Goal: Transaction & Acquisition: Purchase product/service

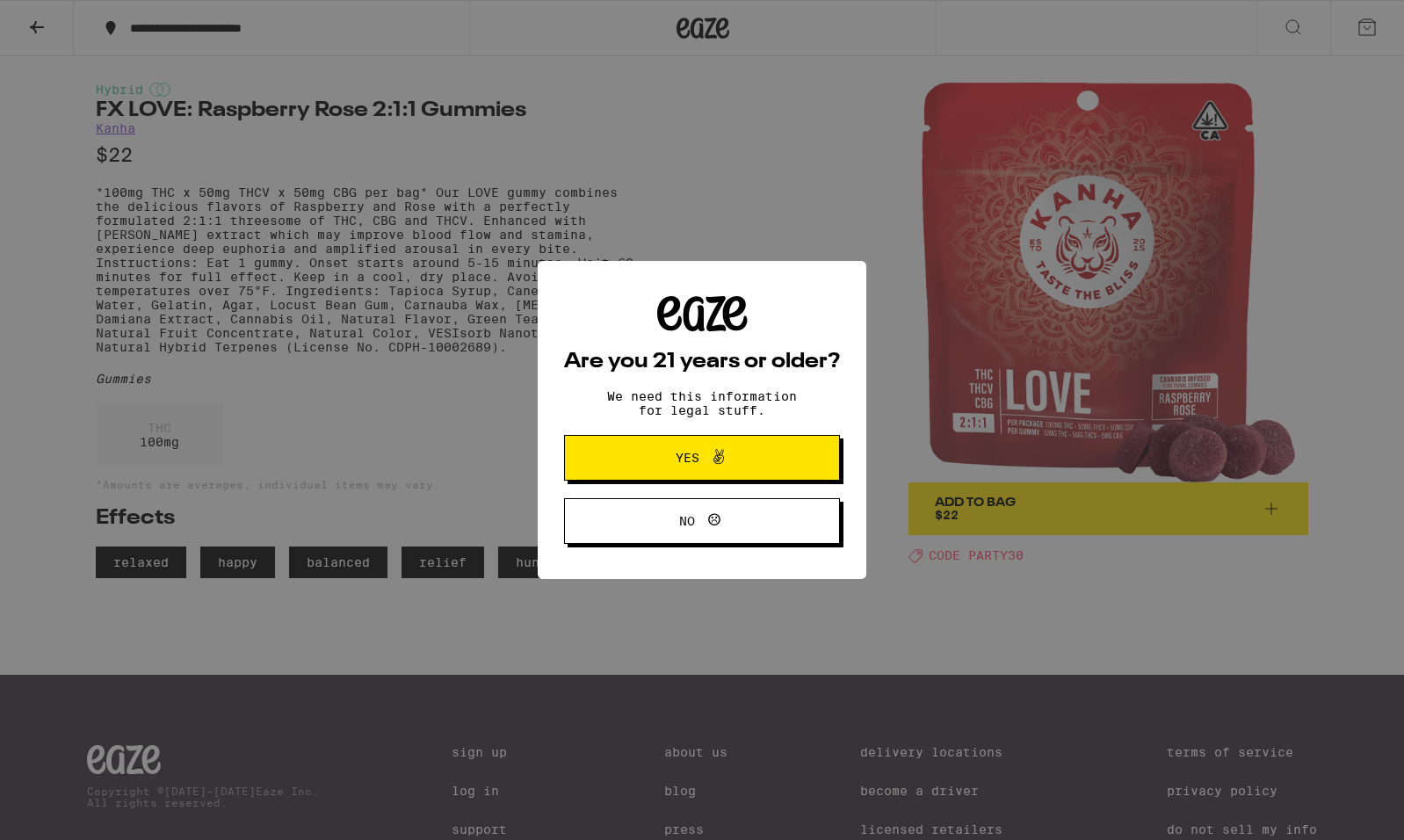
click at [704, 459] on span at bounding box center [714, 457] width 30 height 23
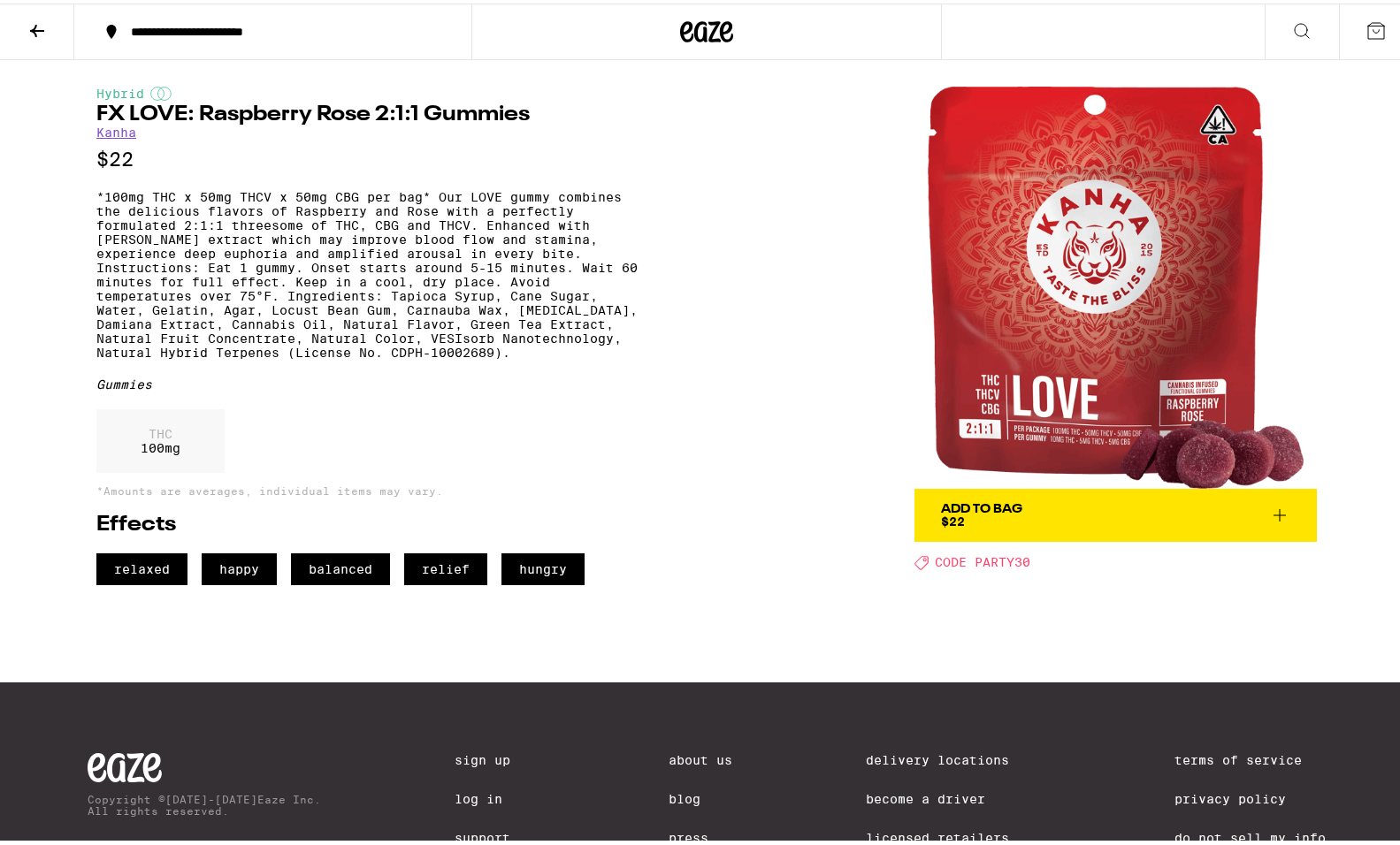
click at [1079, 426] on img at bounding box center [1115, 283] width 402 height 402
click at [110, 136] on link "Kanha" at bounding box center [116, 129] width 40 height 14
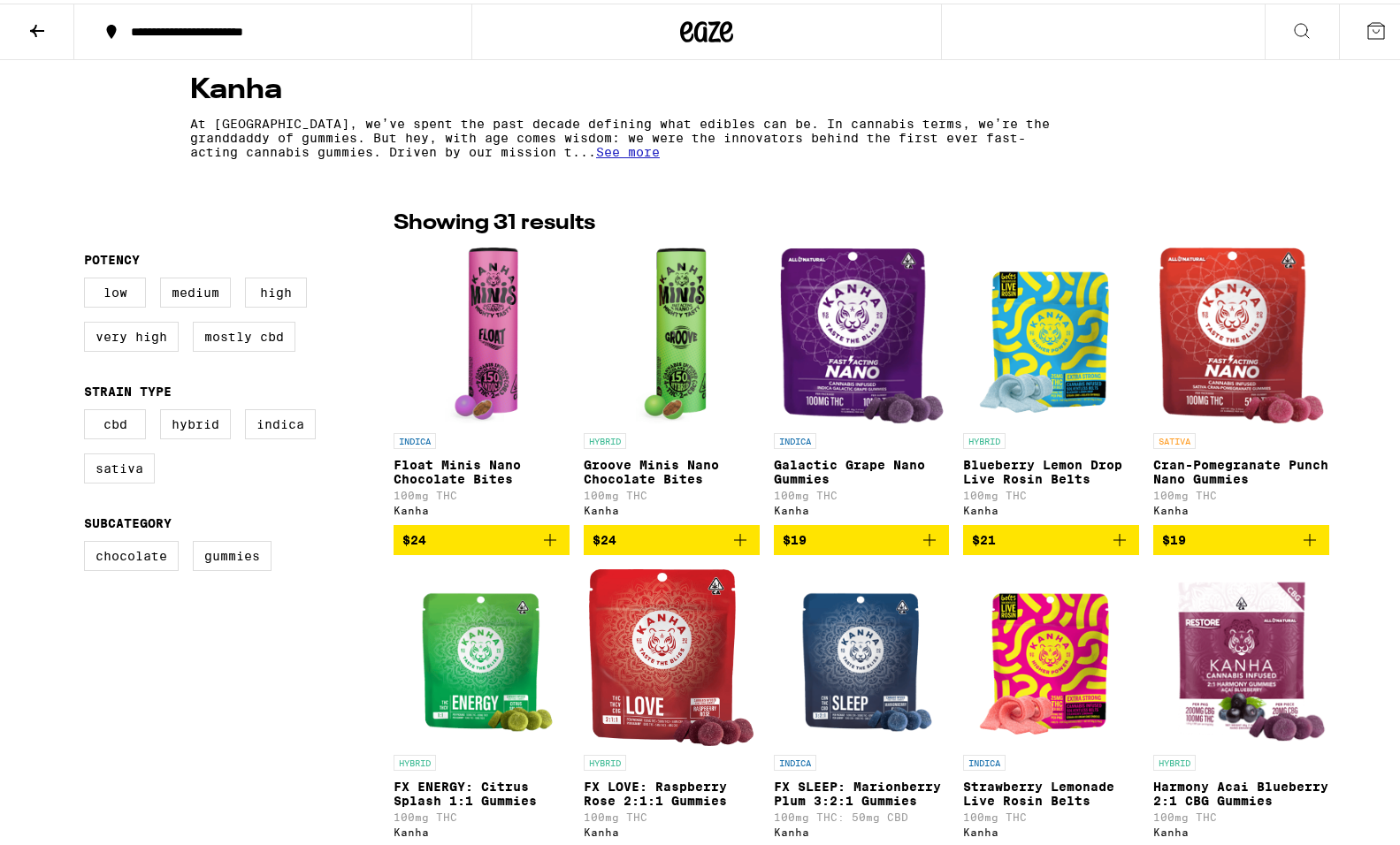
scroll to position [354, 0]
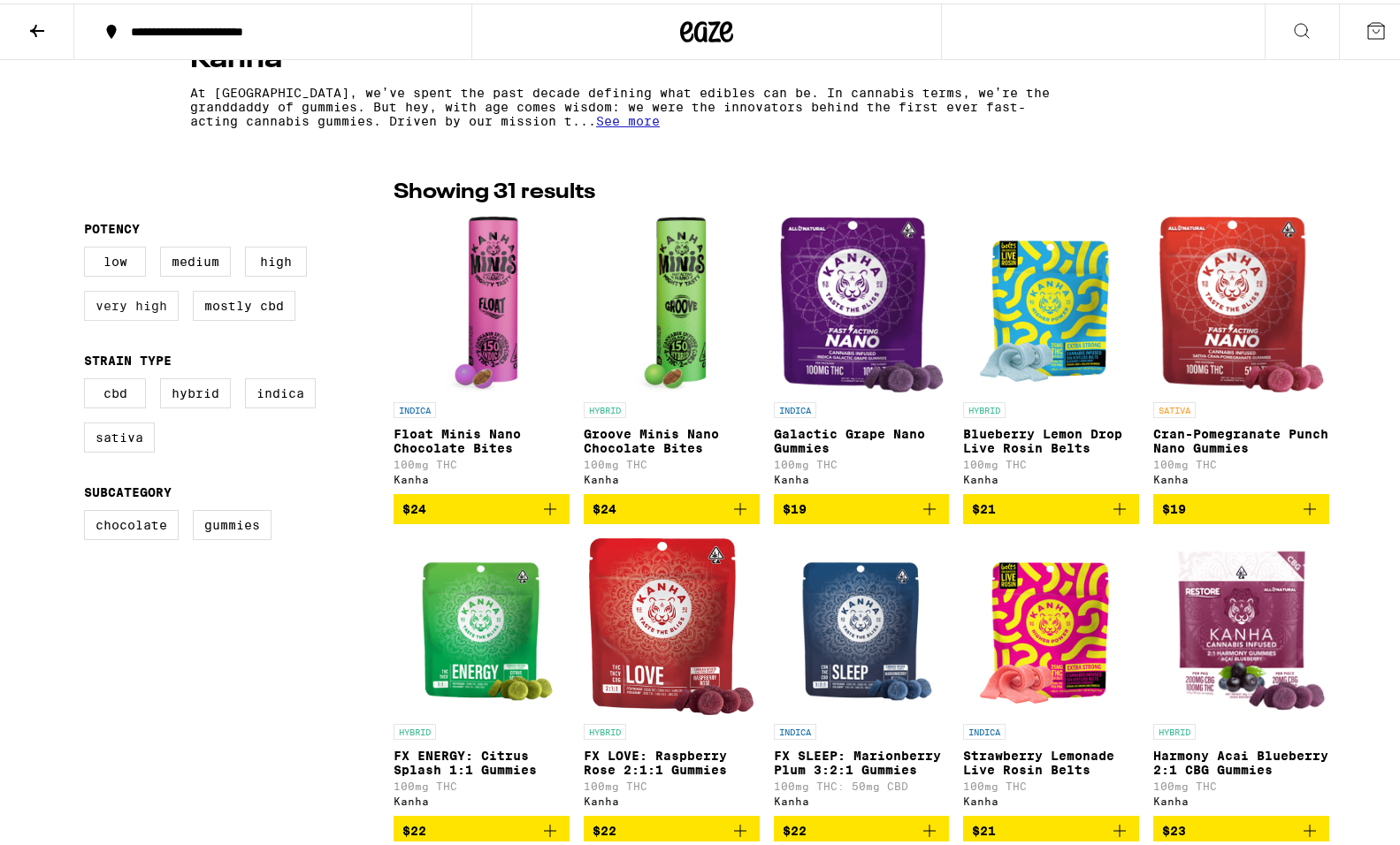
click at [115, 310] on label "Very High" at bounding box center [131, 302] width 95 height 30
click at [88, 246] on input "Very High" at bounding box center [87, 246] width 1 height 1
checkbox input "true"
click at [220, 535] on label "Gummies" at bounding box center [233, 521] width 79 height 30
click at [88, 510] on input "Gummies" at bounding box center [87, 509] width 1 height 1
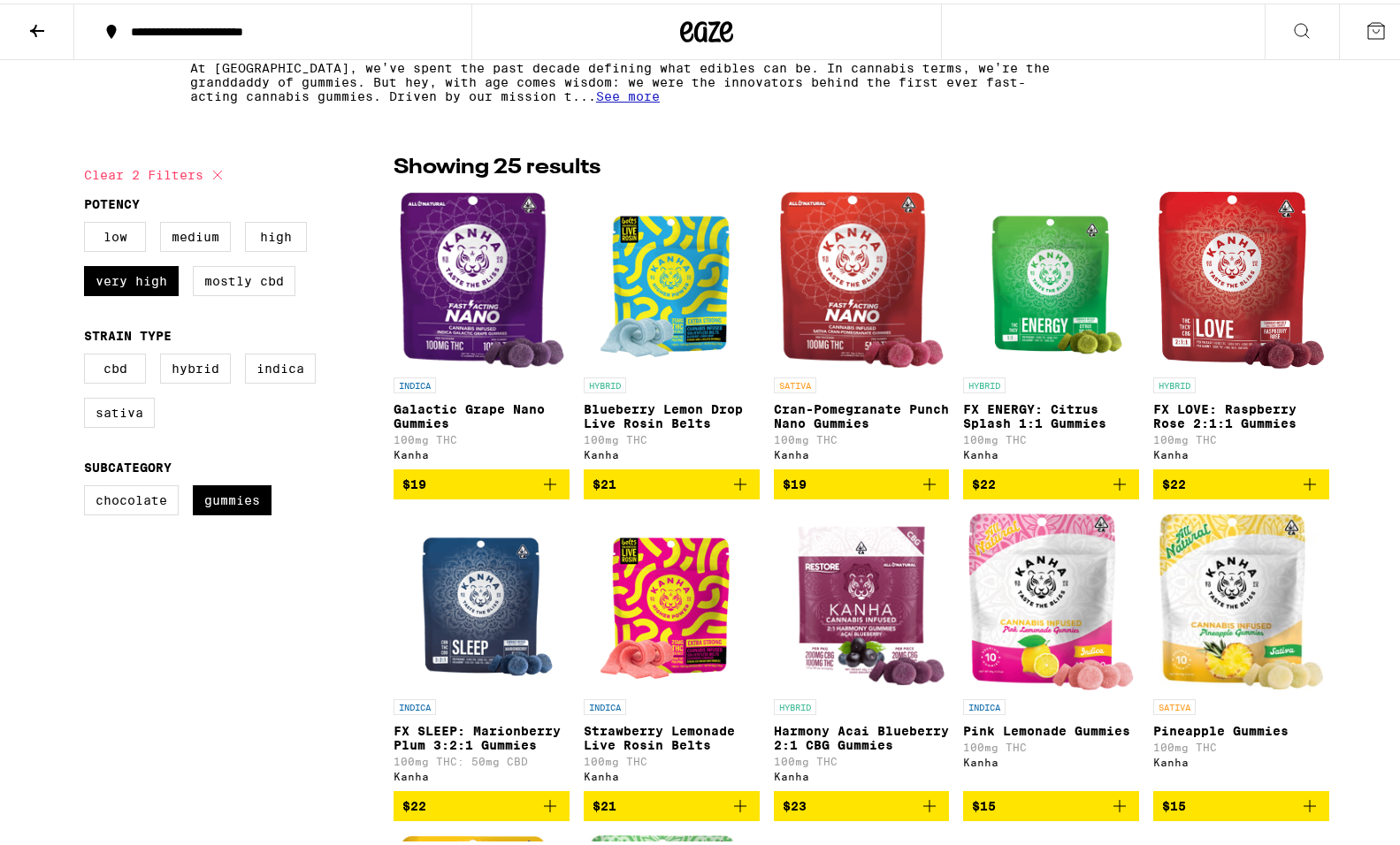
scroll to position [354, 0]
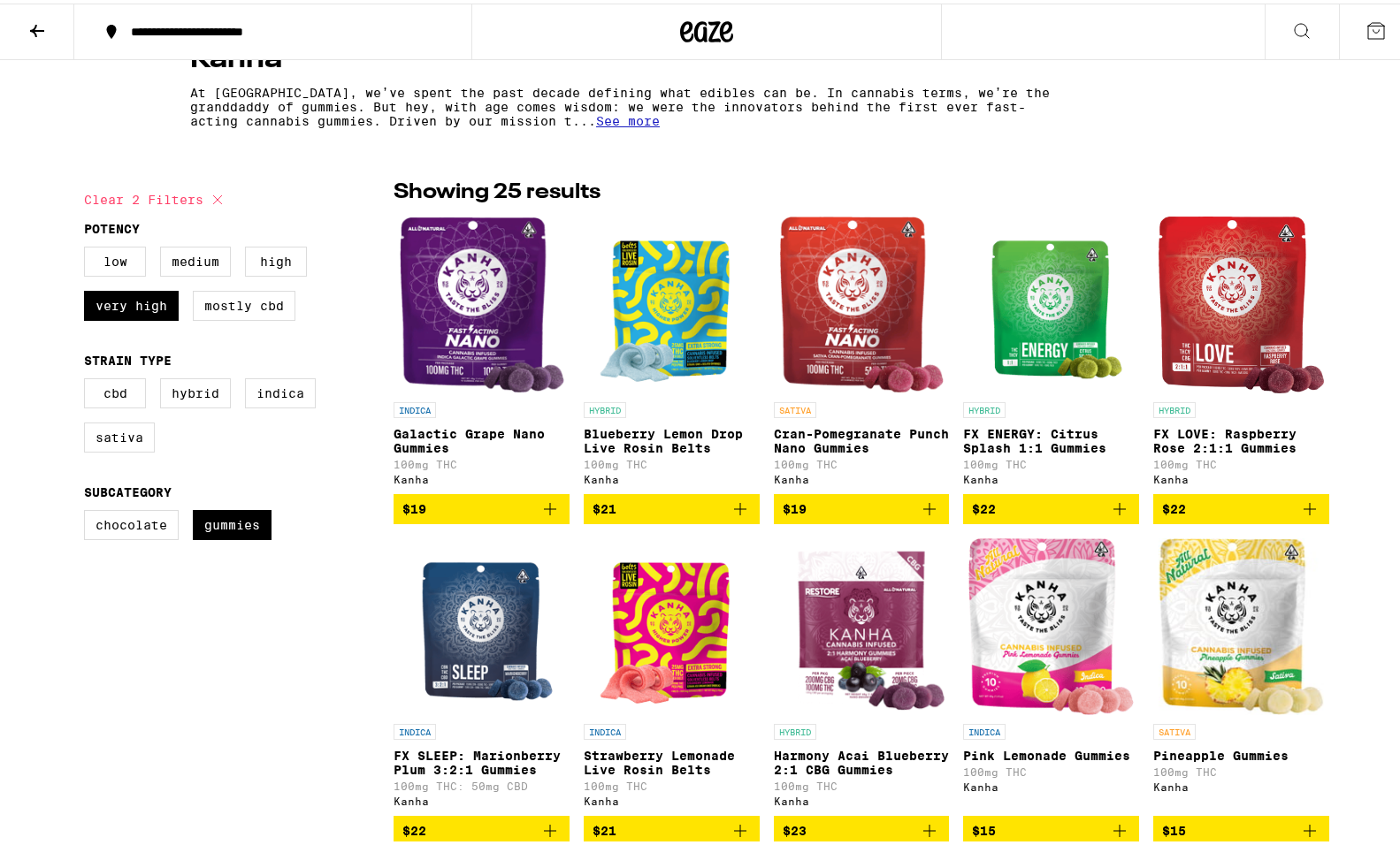
click at [1252, 327] on img "Open page for FX LOVE: Raspberry Rose 2:1:1 Gummies from Kanha" at bounding box center [1240, 302] width 165 height 177
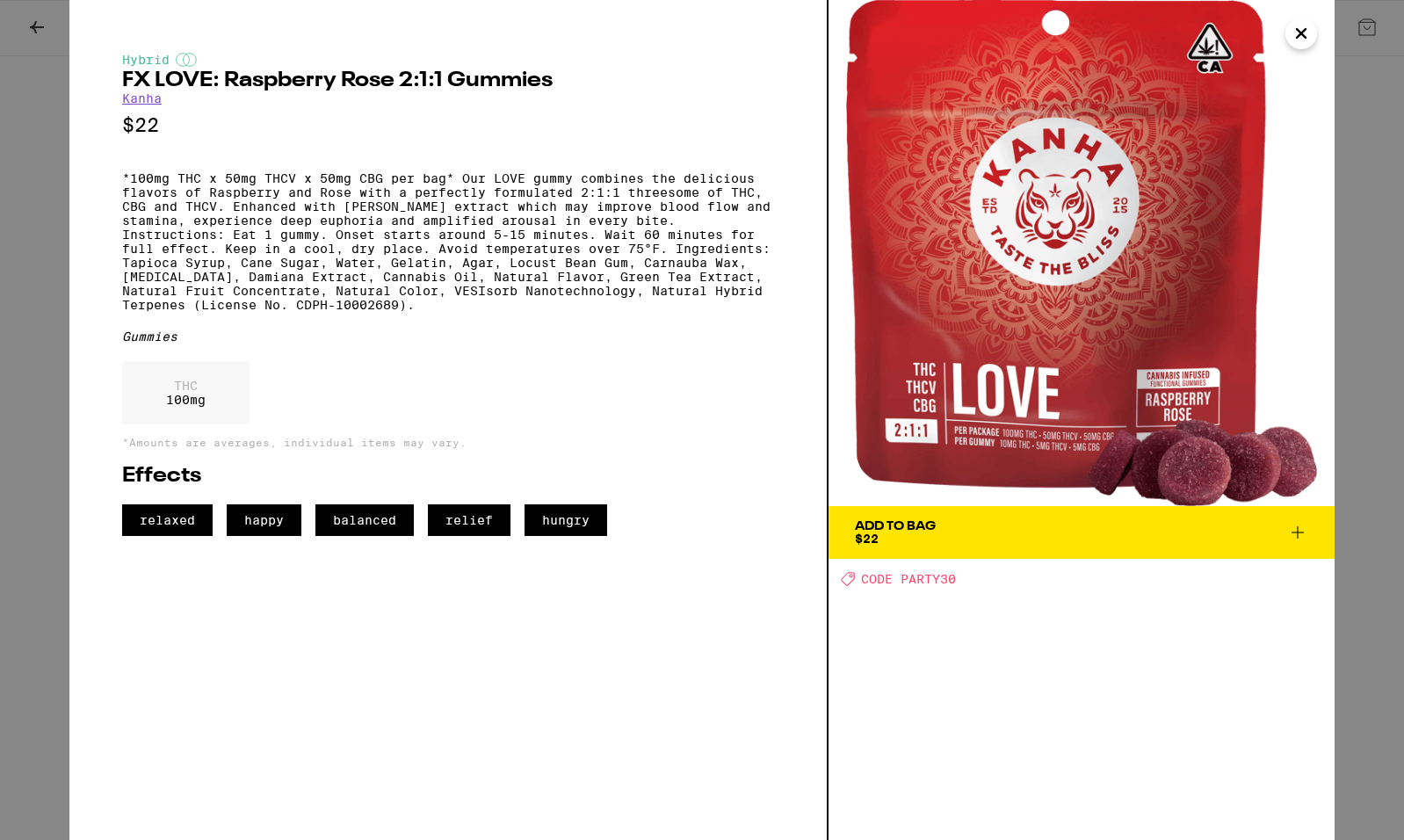
click at [1018, 441] on img at bounding box center [1081, 253] width 506 height 506
click at [1304, 37] on icon "Close" at bounding box center [1301, 33] width 21 height 27
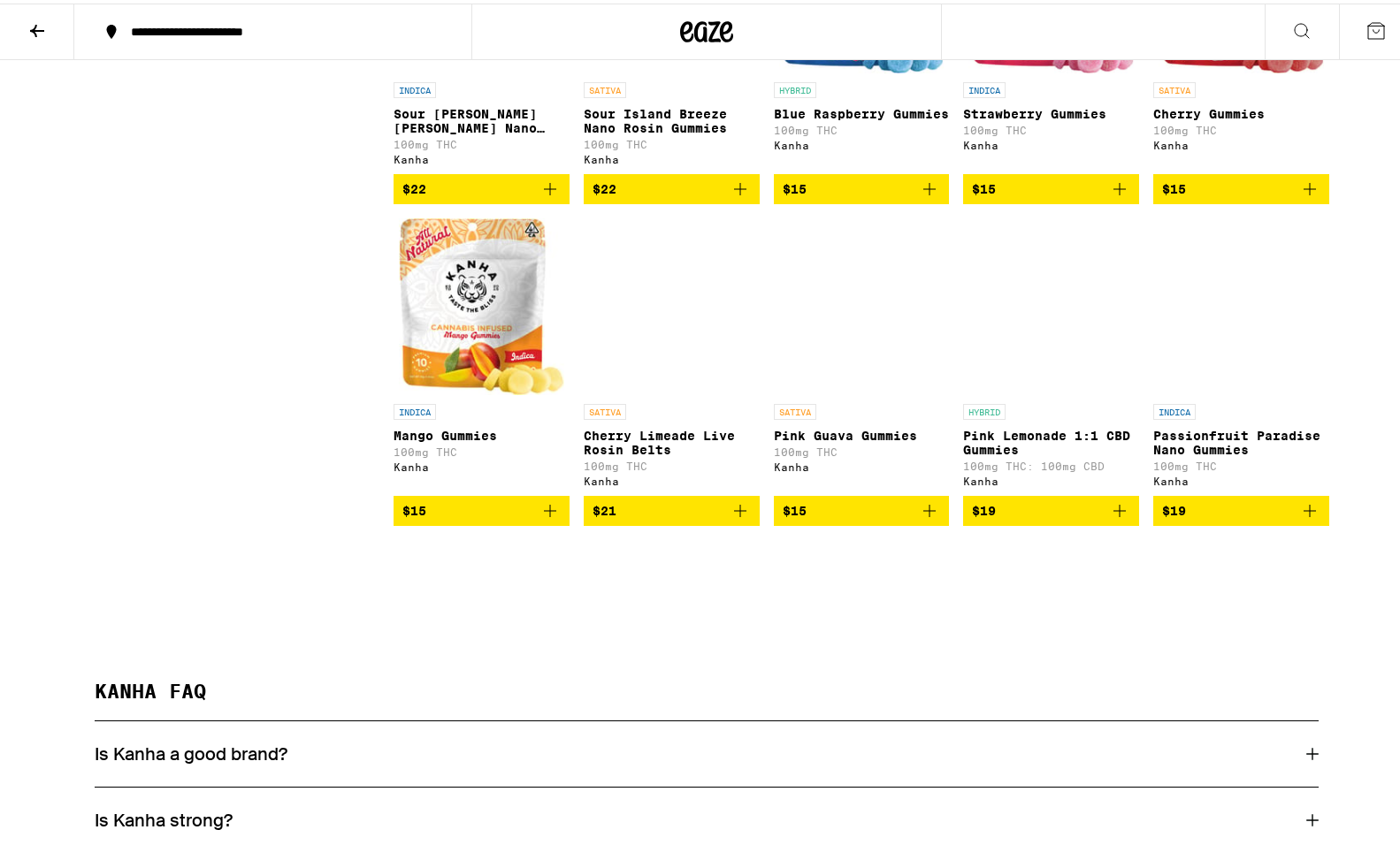
scroll to position [1679, 0]
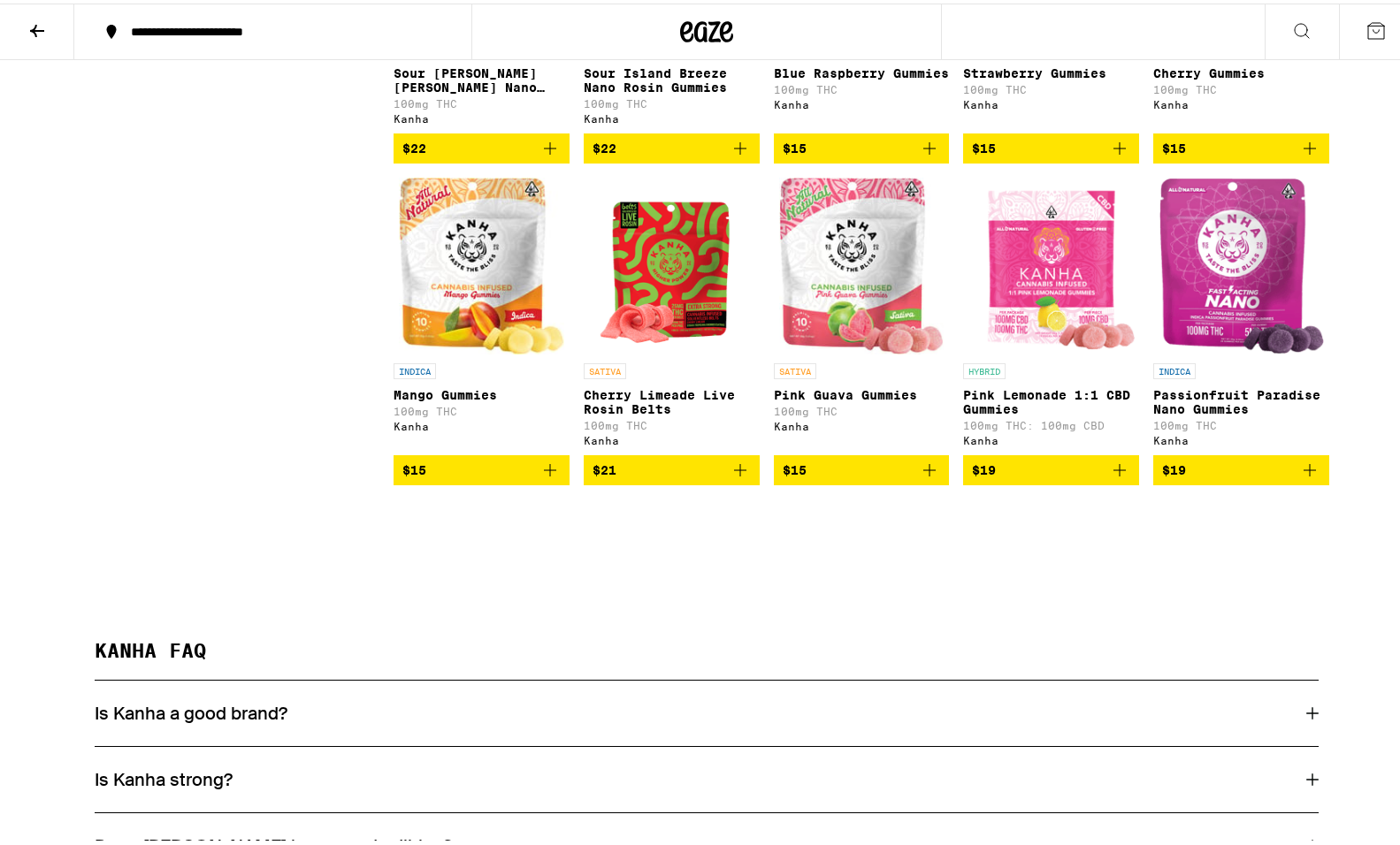
drag, startPoint x: 598, startPoint y: 285, endPoint x: 585, endPoint y: 275, distance: 16.4
checkbox input "false"
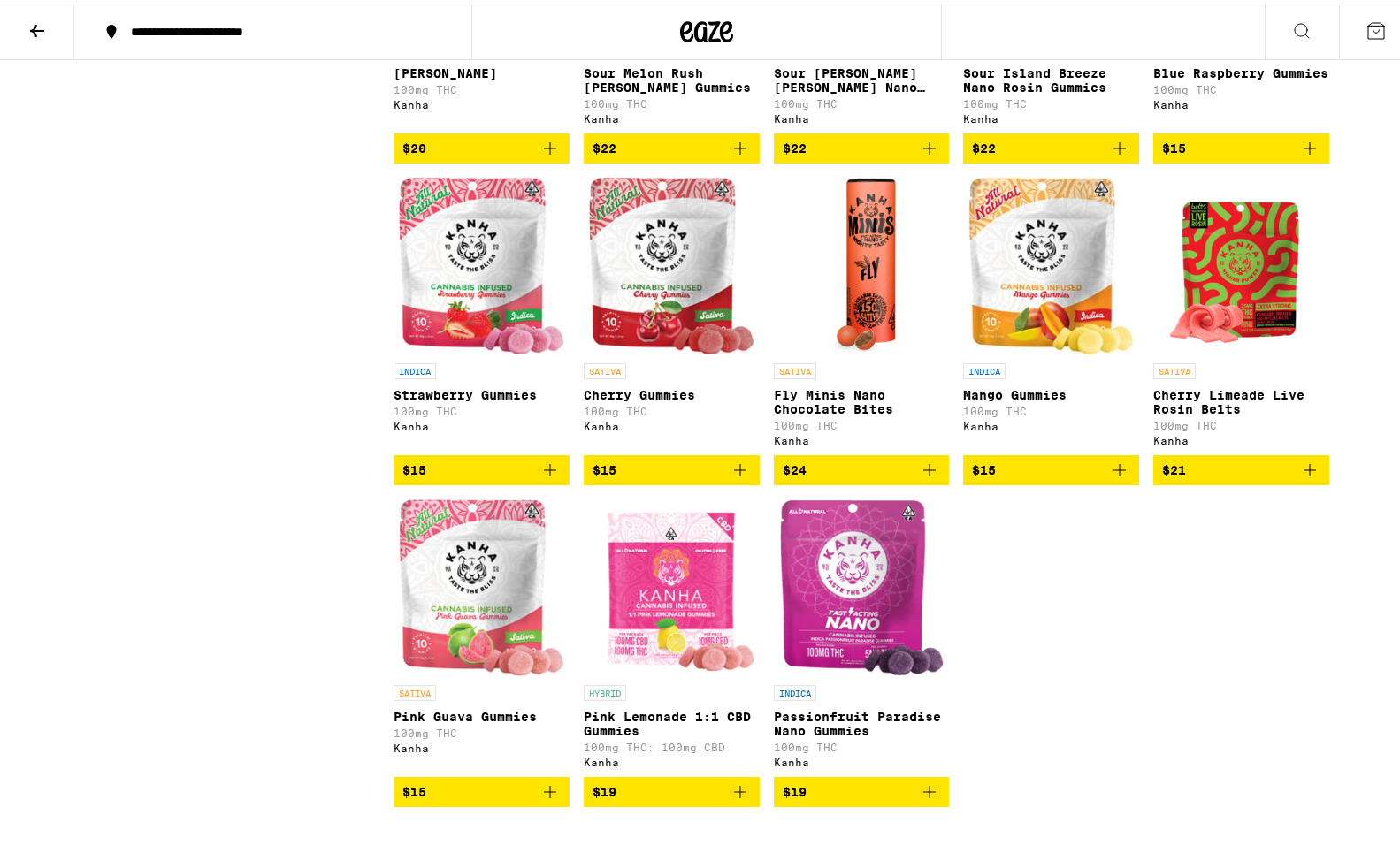
scroll to position [354, 0]
